Goal: Transaction & Acquisition: Purchase product/service

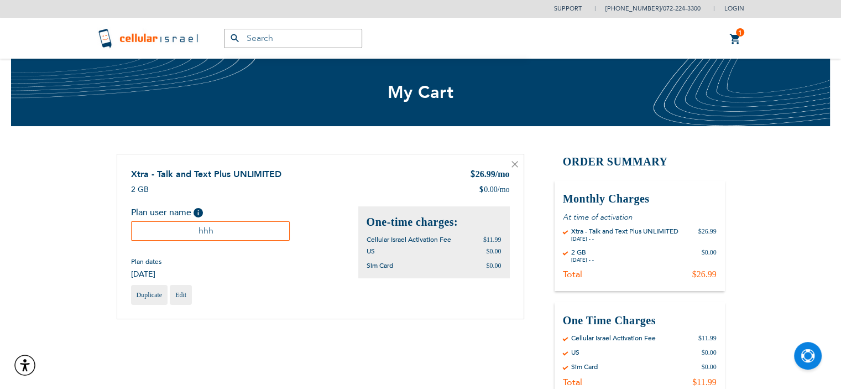
type input "[EMAIL_ADDRESS][DOMAIN_NAME]"
click at [561, 174] on div "Order Summary Monthly Charges At time of activation By Cellular Israel Xtra - T…" at bounding box center [639, 282] width 170 height 256
click at [511, 163] on icon at bounding box center [514, 164] width 7 height 7
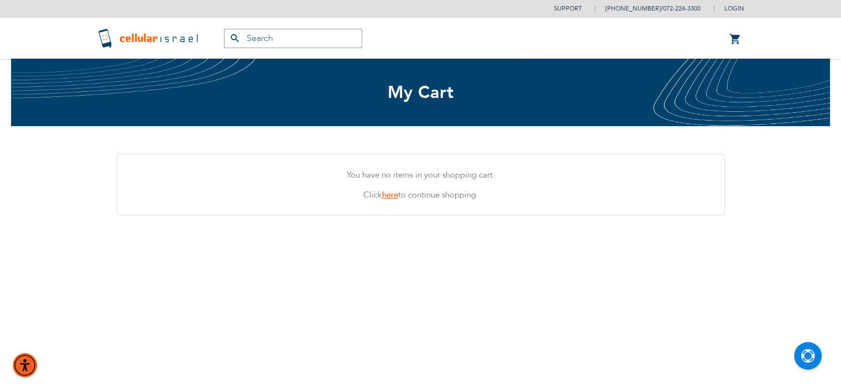
type input "[EMAIL_ADDRESS][DOMAIN_NAME]"
click at [389, 194] on link "here" at bounding box center [390, 194] width 16 height 11
